Goal: Ask a question

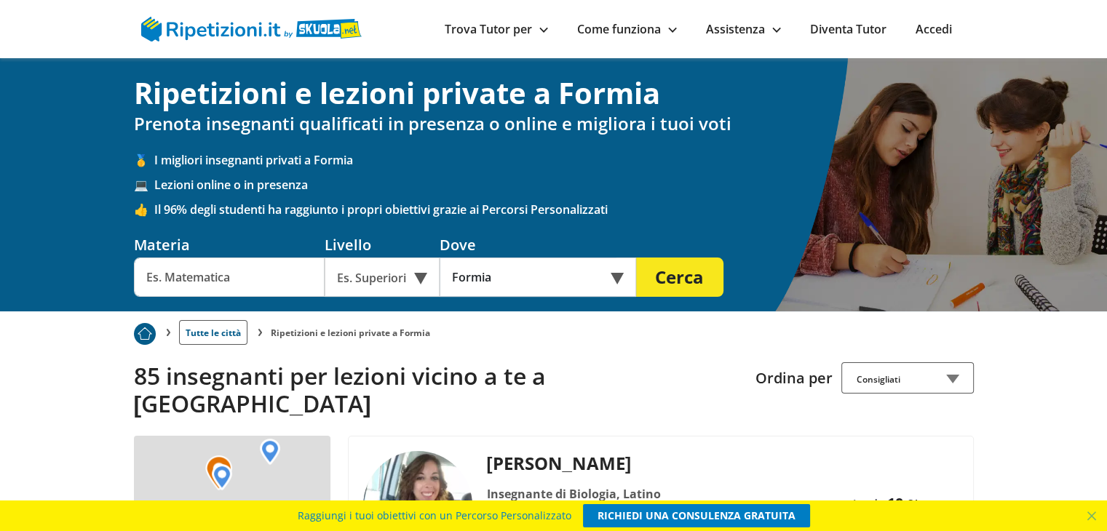
click at [234, 284] on input "text" at bounding box center [229, 277] width 191 height 39
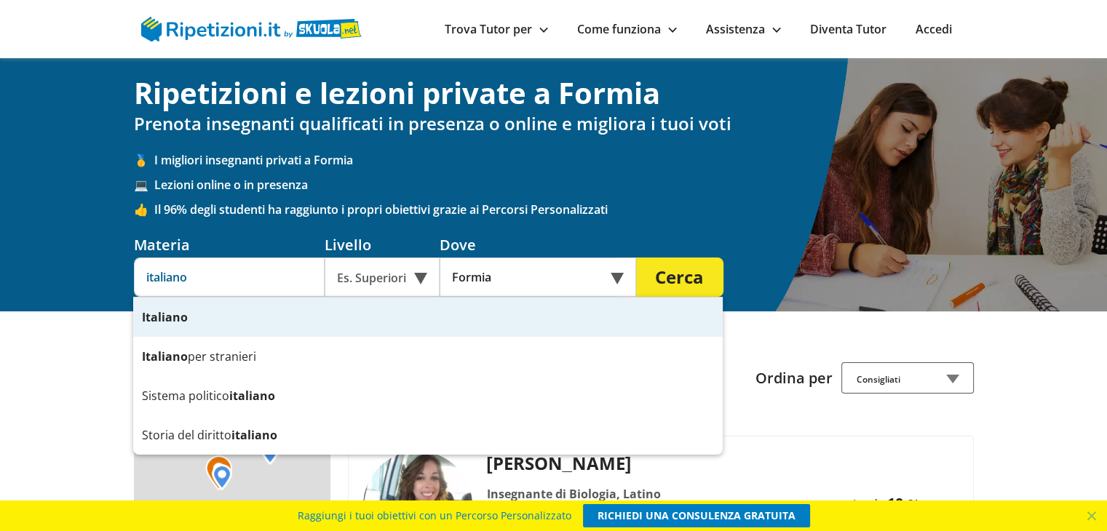
type input "italiano"
click at [689, 283] on button "Cerca" at bounding box center [679, 277] width 87 height 39
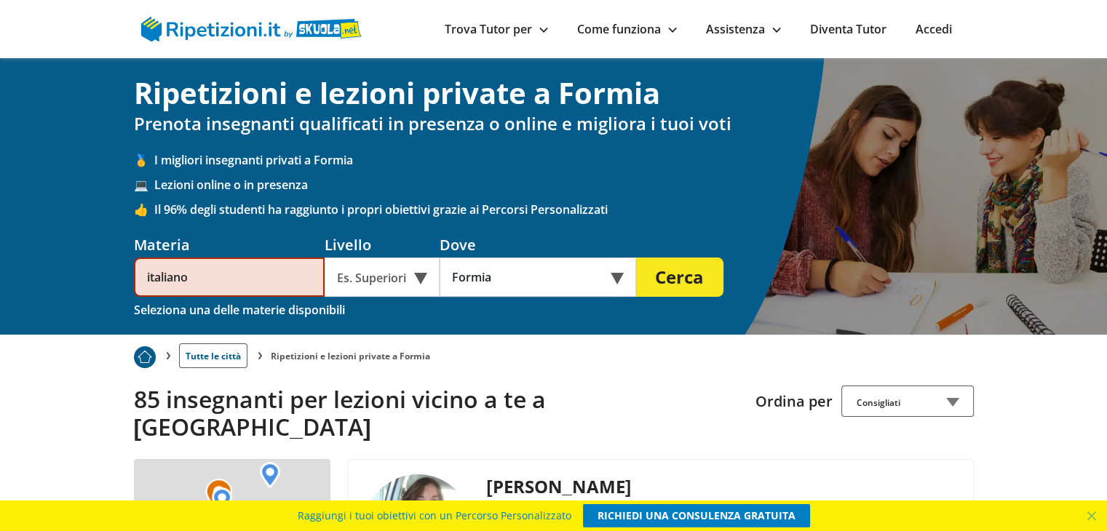
click at [667, 274] on button "Cerca" at bounding box center [679, 277] width 87 height 39
click at [421, 271] on div "Es. Superiori" at bounding box center [382, 277] width 115 height 39
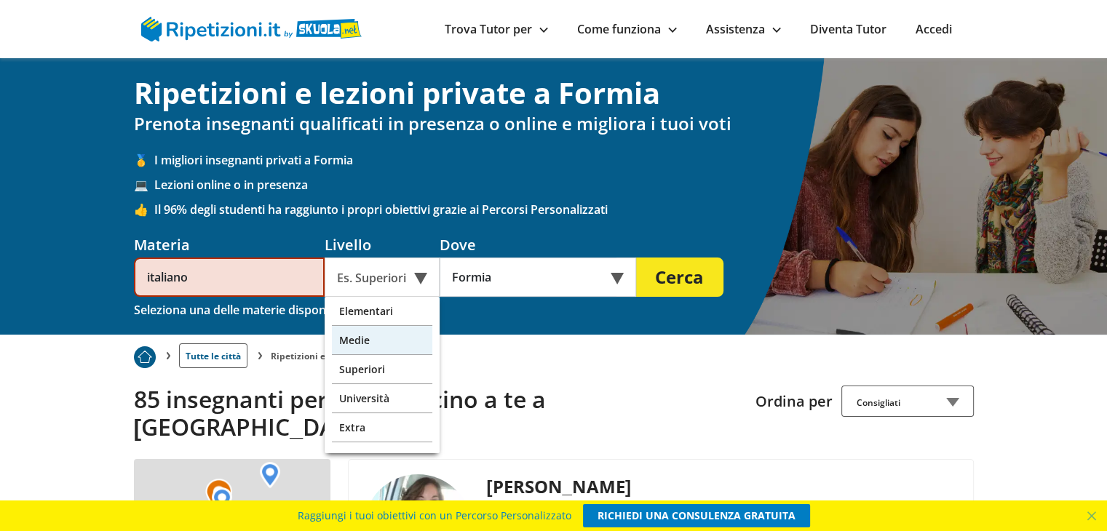
click at [386, 344] on div "Medie" at bounding box center [382, 340] width 100 height 29
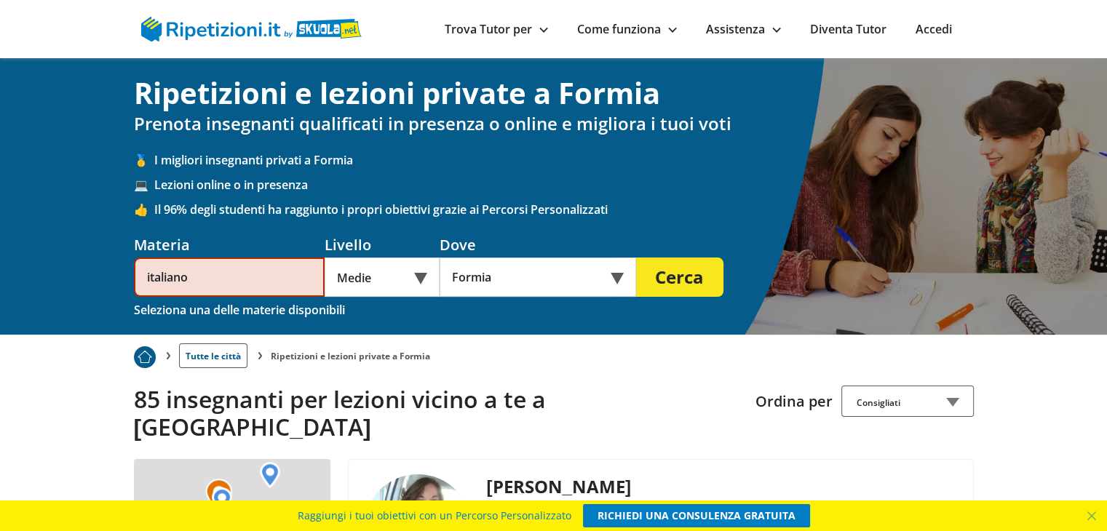
click at [706, 274] on button "Cerca" at bounding box center [679, 277] width 87 height 39
